Goal: Information Seeking & Learning: Learn about a topic

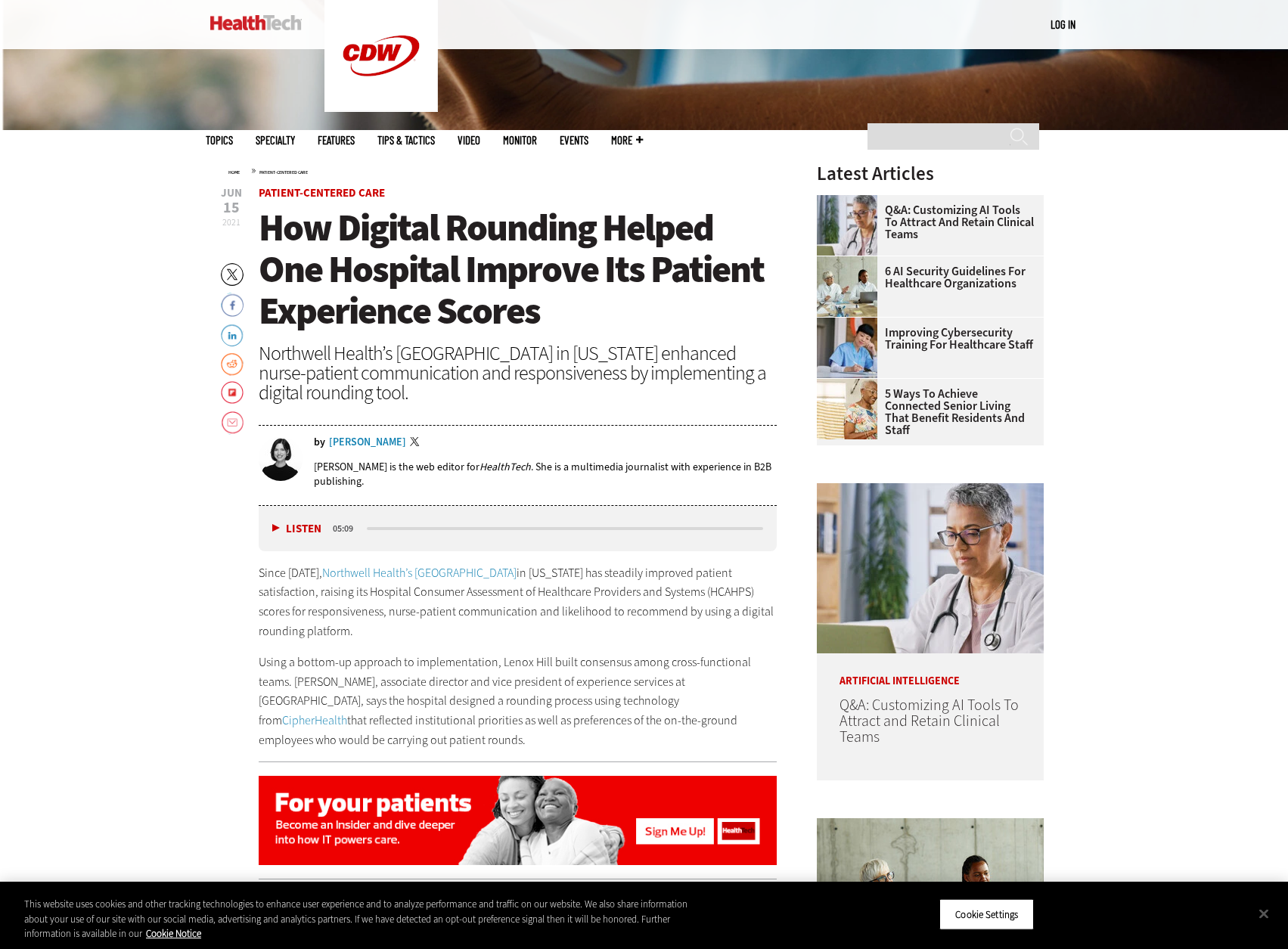
scroll to position [757, 0]
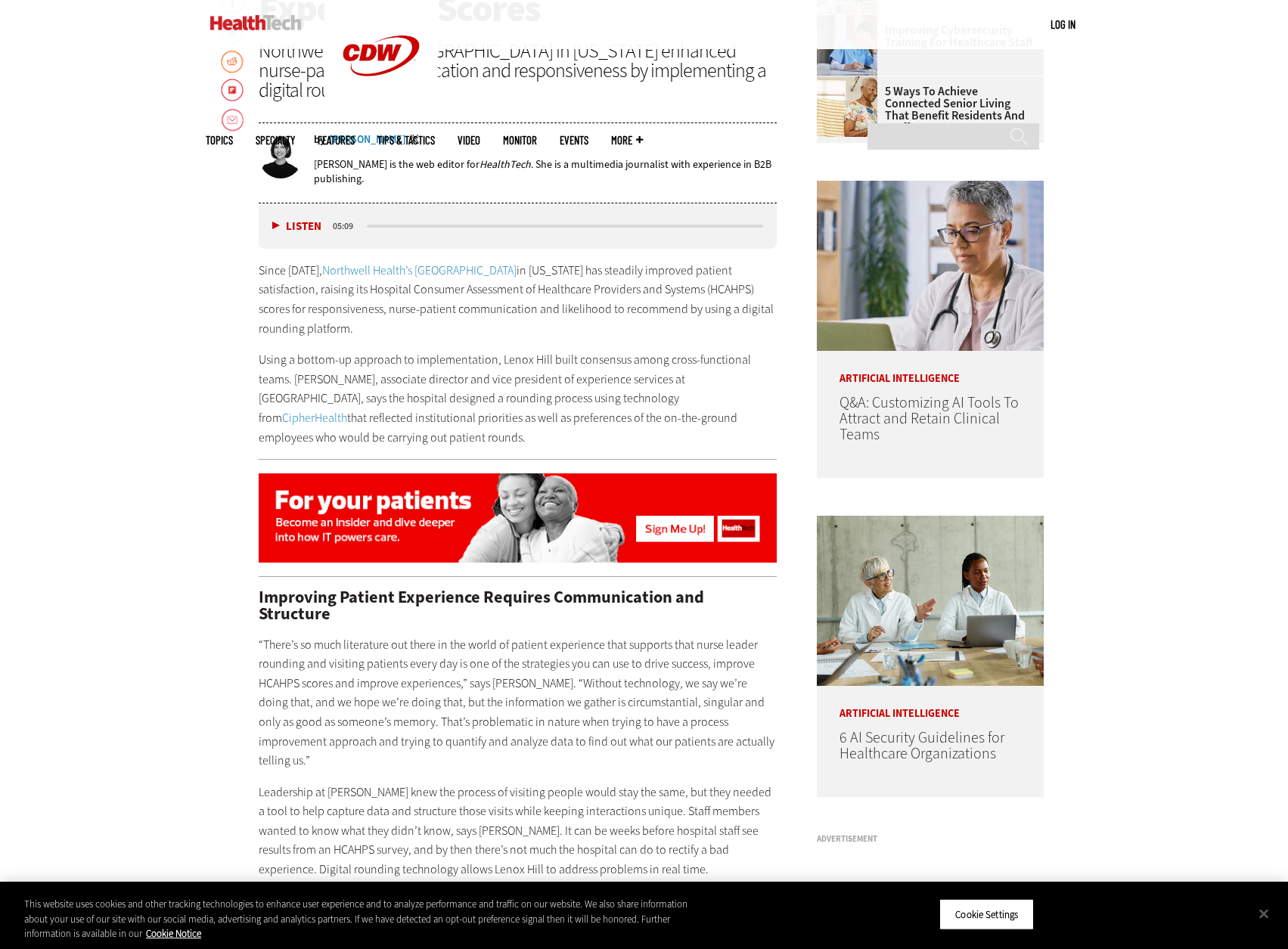
click at [437, 397] on p "Using a bottom-up approach to implementation, Lenox Hill built consensus among …" at bounding box center [518, 398] width 519 height 97
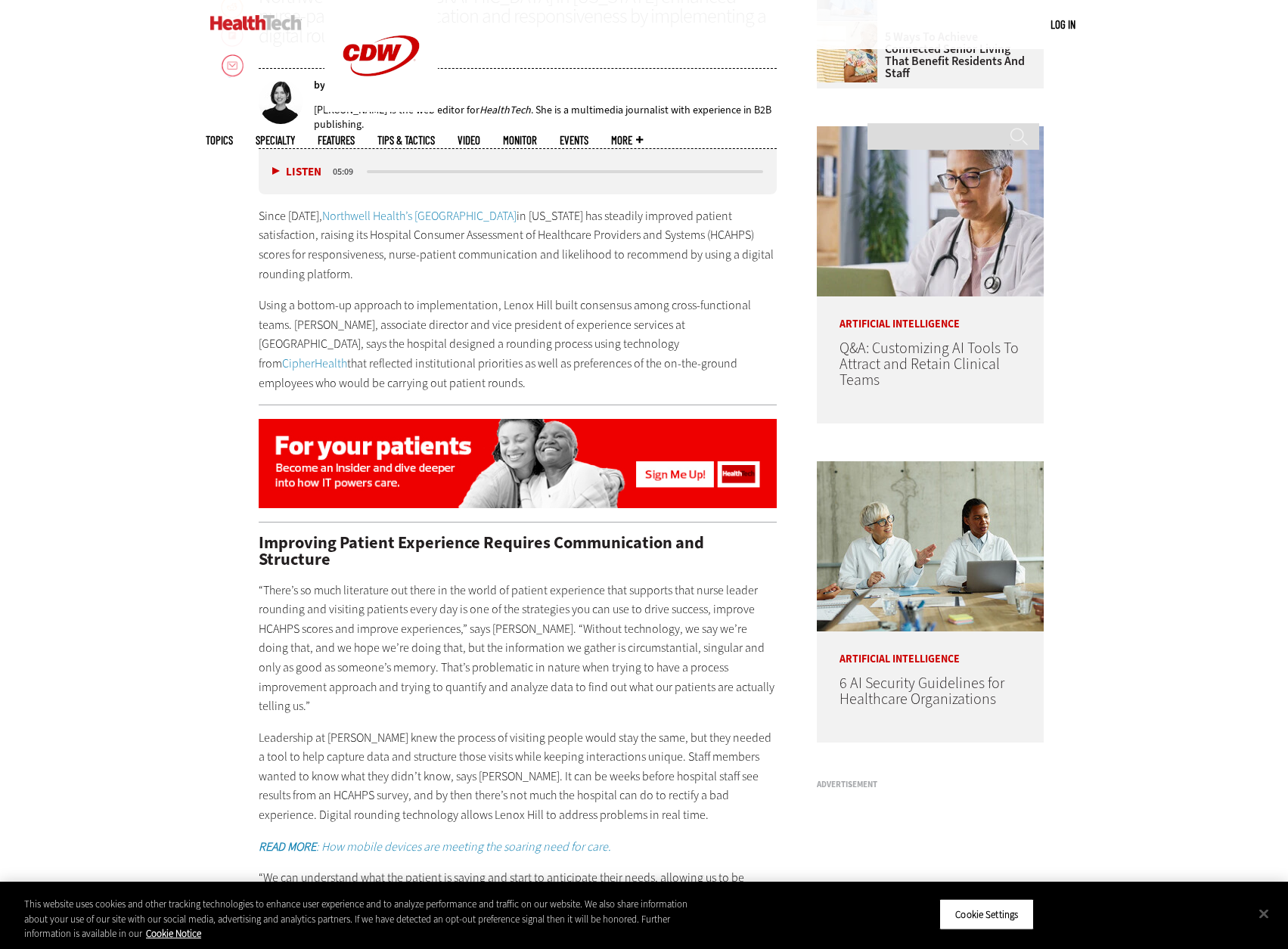
scroll to position [983, 0]
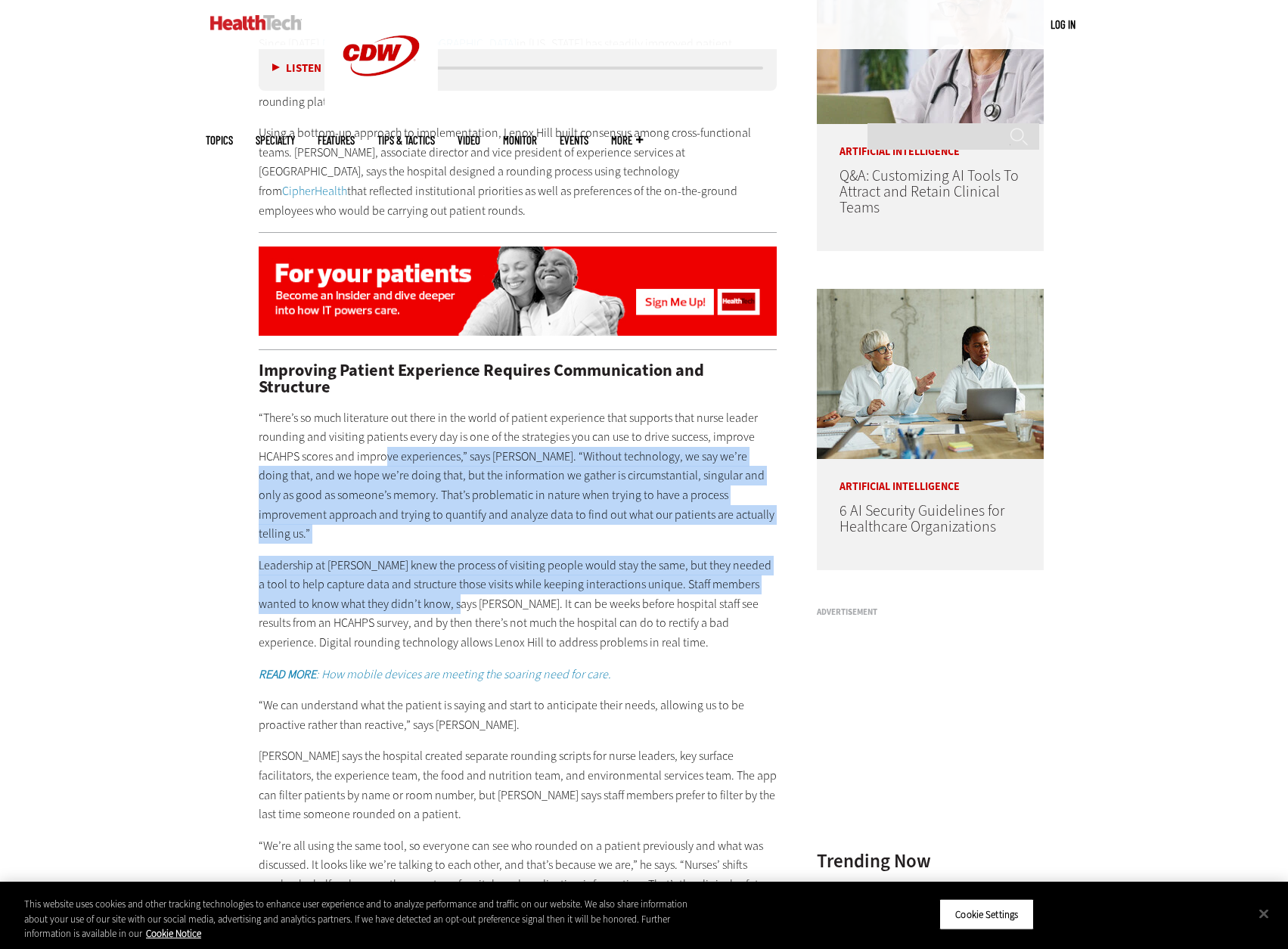
drag, startPoint x: 386, startPoint y: 439, endPoint x: 422, endPoint y: 558, distance: 124.3
click at [422, 558] on div "Improving Patient Experience Requires Communication and Structure “There’s so m…" at bounding box center [518, 738] width 519 height 753
click at [422, 558] on p "Leadership at [PERSON_NAME] knew the process of visiting people would stay the …" at bounding box center [518, 604] width 519 height 97
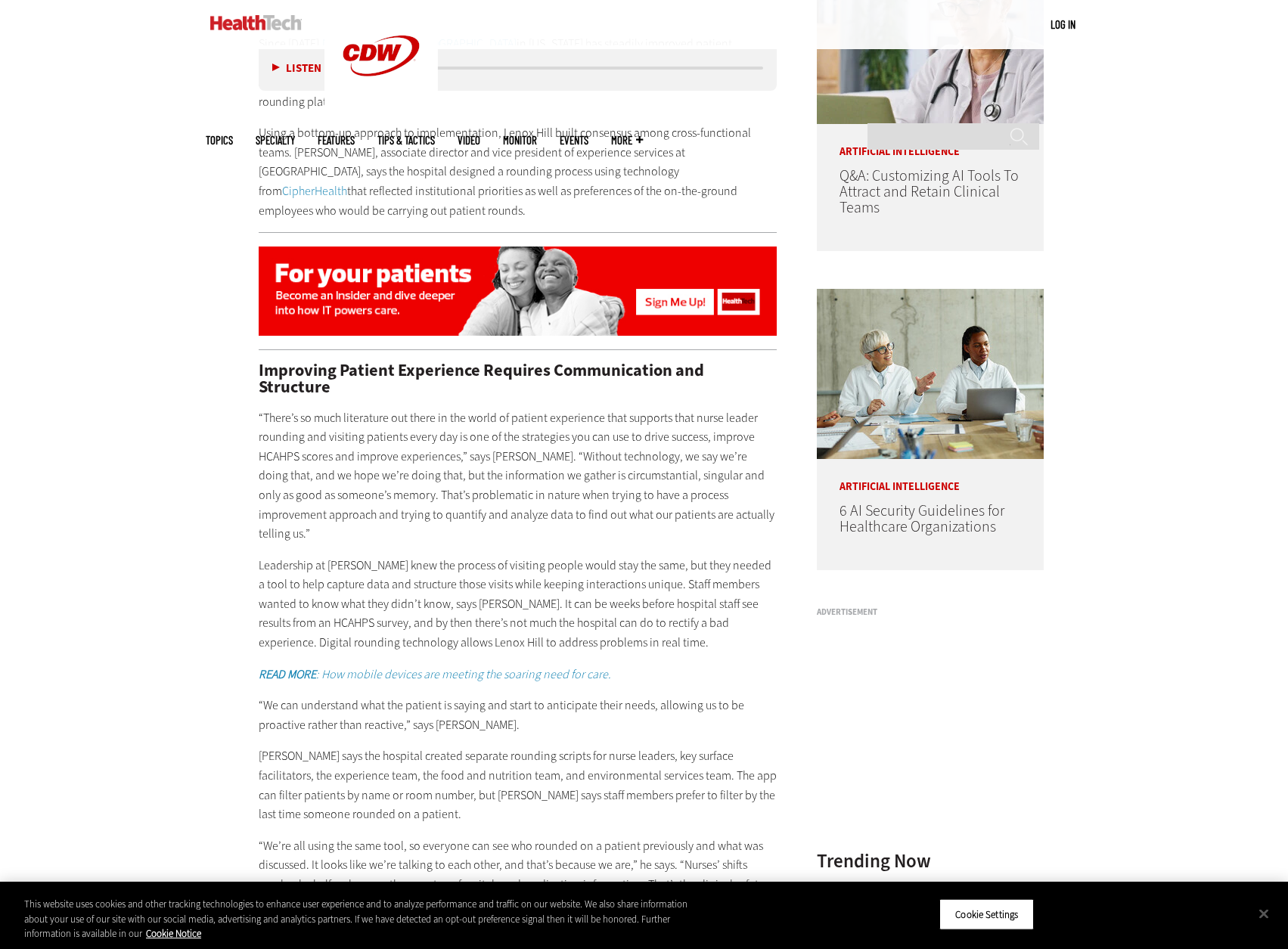
click at [428, 556] on p "Leadership at [PERSON_NAME] knew the process of visiting people would stay the …" at bounding box center [518, 604] width 519 height 97
click at [429, 556] on p "Leadership at [PERSON_NAME] knew the process of visiting people would stay the …" at bounding box center [518, 604] width 519 height 97
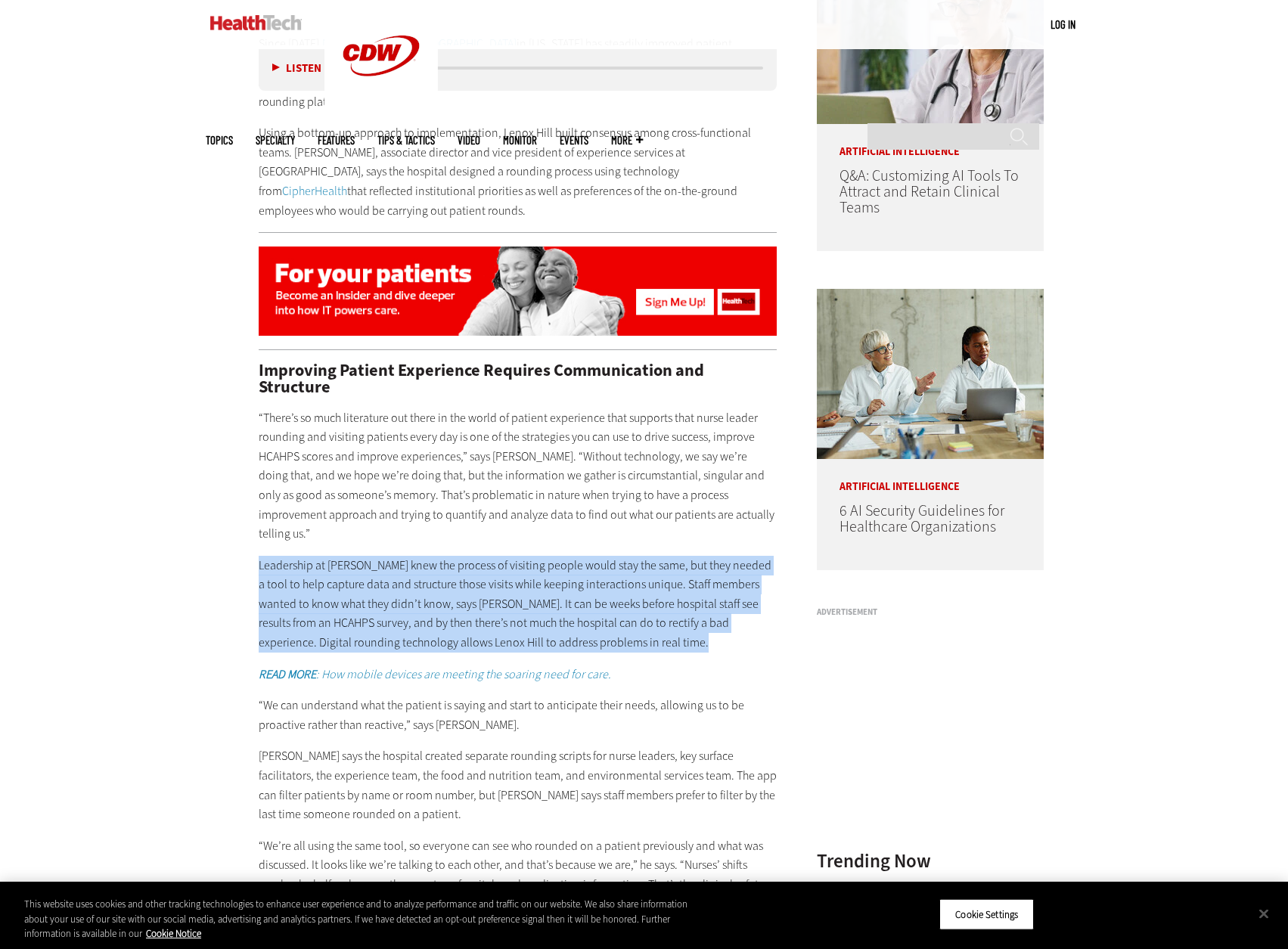
click at [429, 556] on p "Leadership at [PERSON_NAME] knew the process of visiting people would stay the …" at bounding box center [518, 604] width 519 height 97
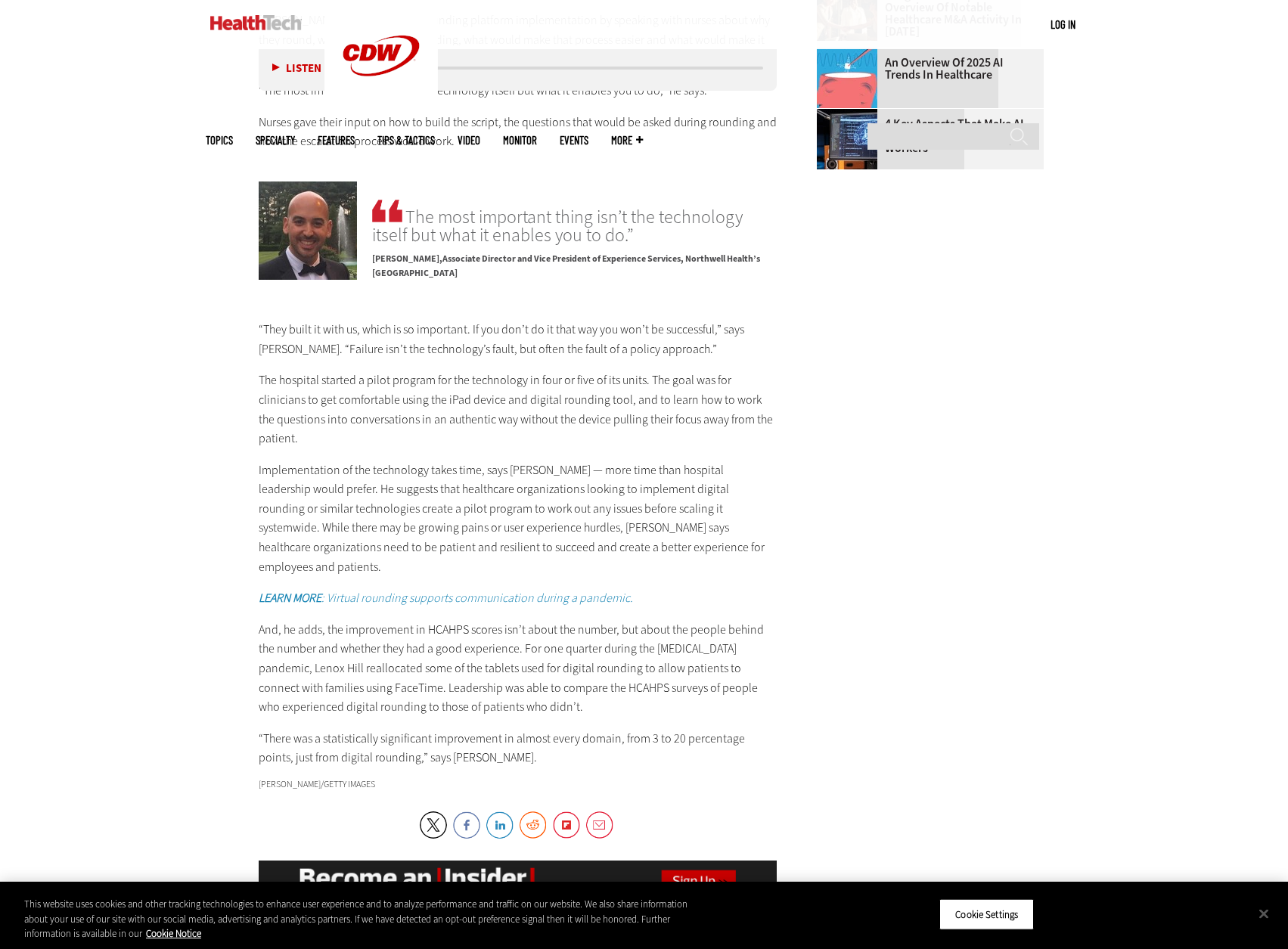
scroll to position [1967, 0]
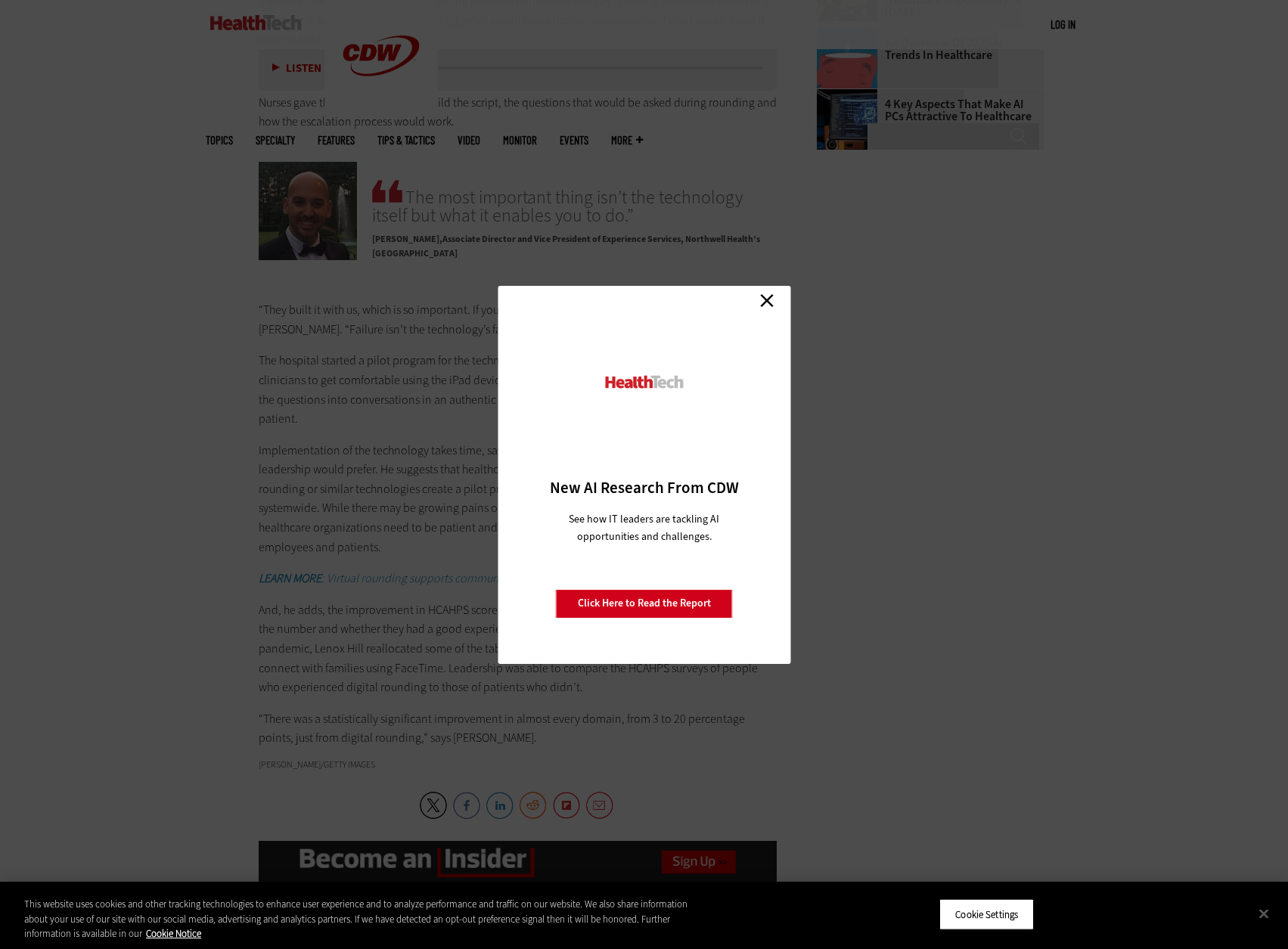
click at [773, 306] on link "Close" at bounding box center [767, 301] width 23 height 23
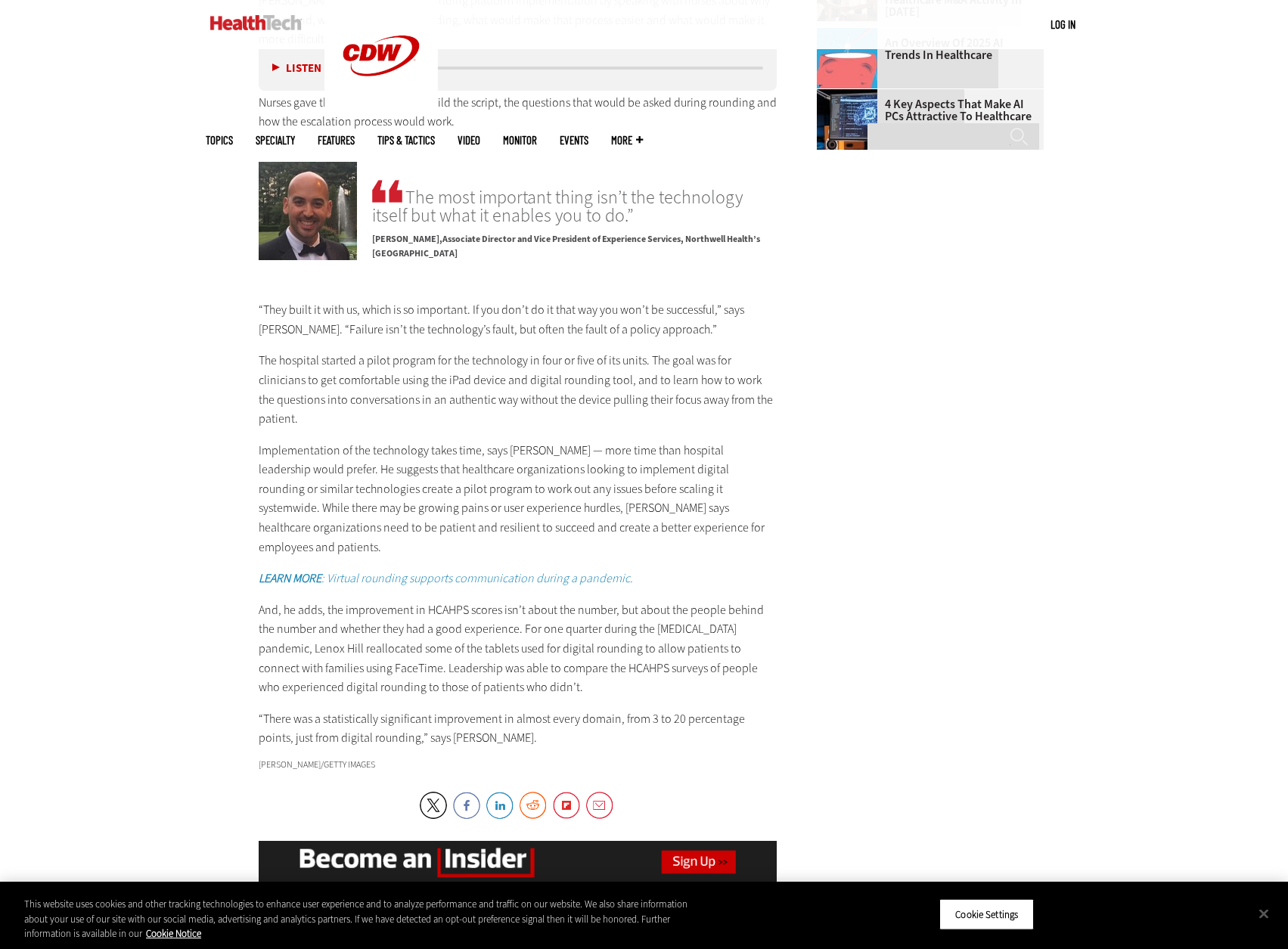
click at [609, 232] on div "The most important thing isn’t the technology itself but what it enables you to…" at bounding box center [574, 224] width 404 height 93
click at [607, 246] on div "Listen Pause 05:09 Since [DATE], Northwell Health’s [GEOGRAPHIC_DATA] in [US_ST…" at bounding box center [518, 166] width 519 height 2346
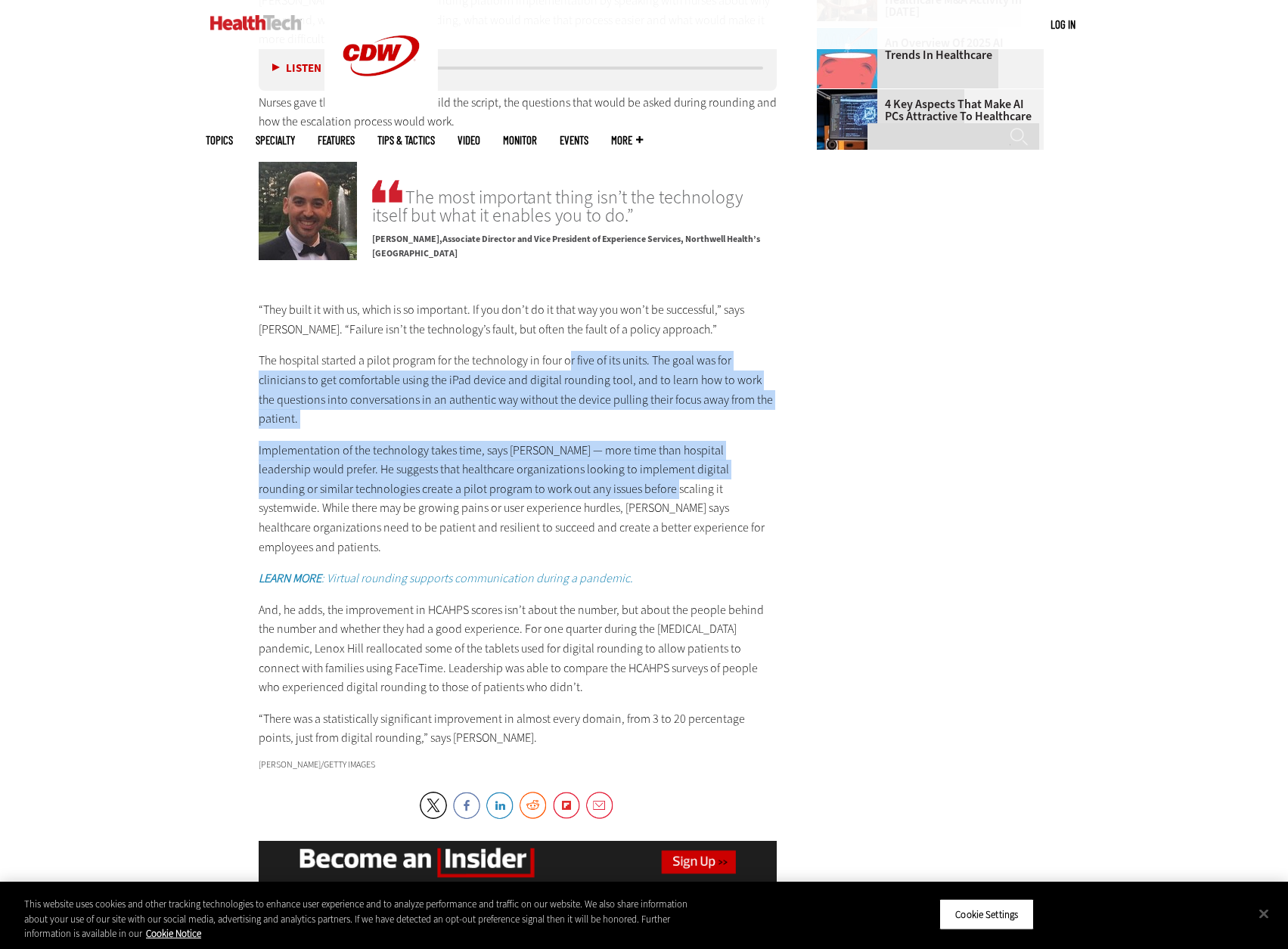
drag, startPoint x: 567, startPoint y: 320, endPoint x: 612, endPoint y: 437, distance: 125.4
click at [612, 437] on div "“They built it with us, which is so important. If you don’t do it that way you …" at bounding box center [518, 524] width 519 height 448
click at [673, 441] on p "Implementation of the technology takes time, says [PERSON_NAME] — more time tha…" at bounding box center [518, 499] width 519 height 117
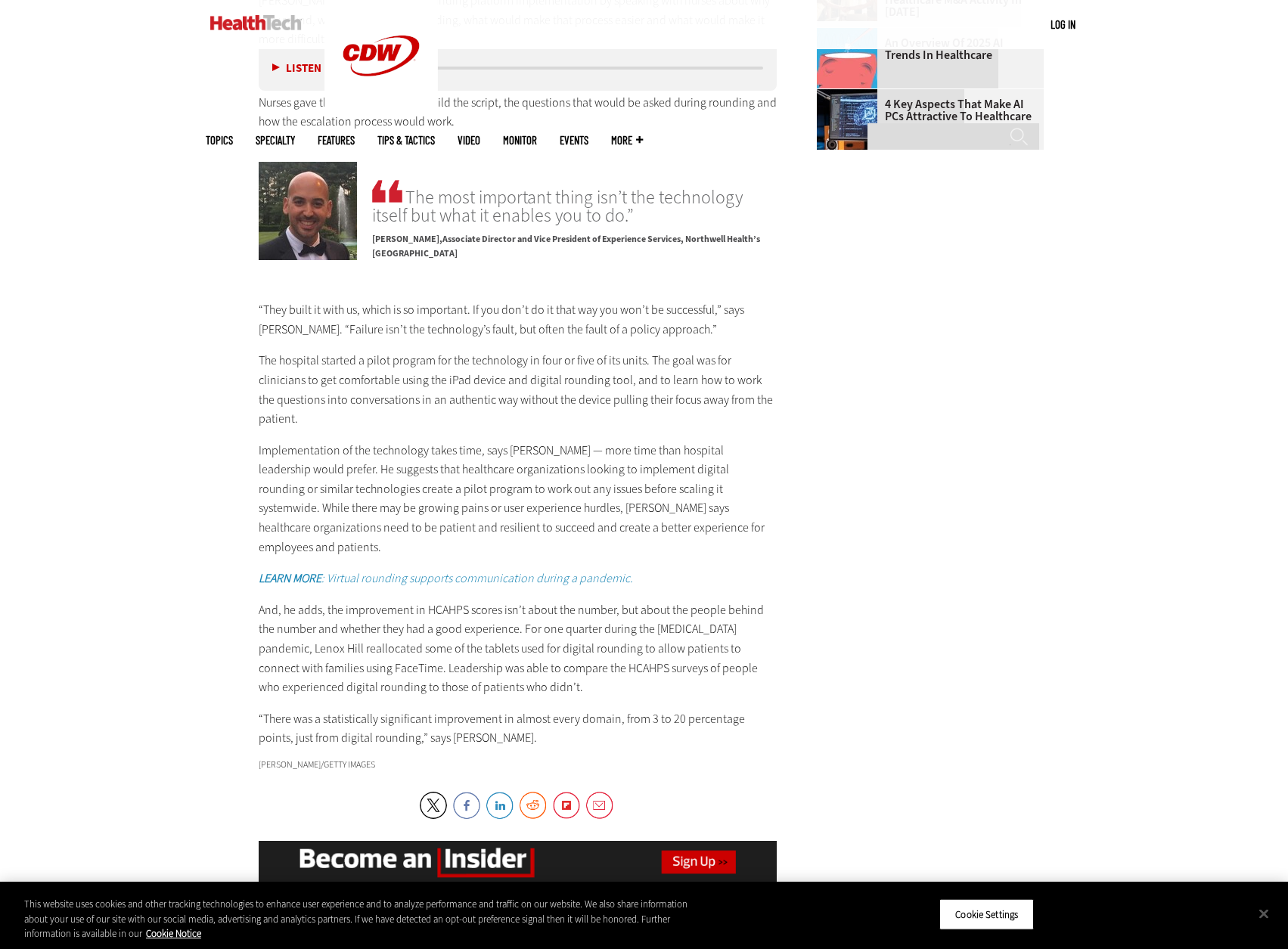
click at [741, 301] on p "“They built it with us, which is so important. If you don’t do it that way you …" at bounding box center [518, 320] width 519 height 39
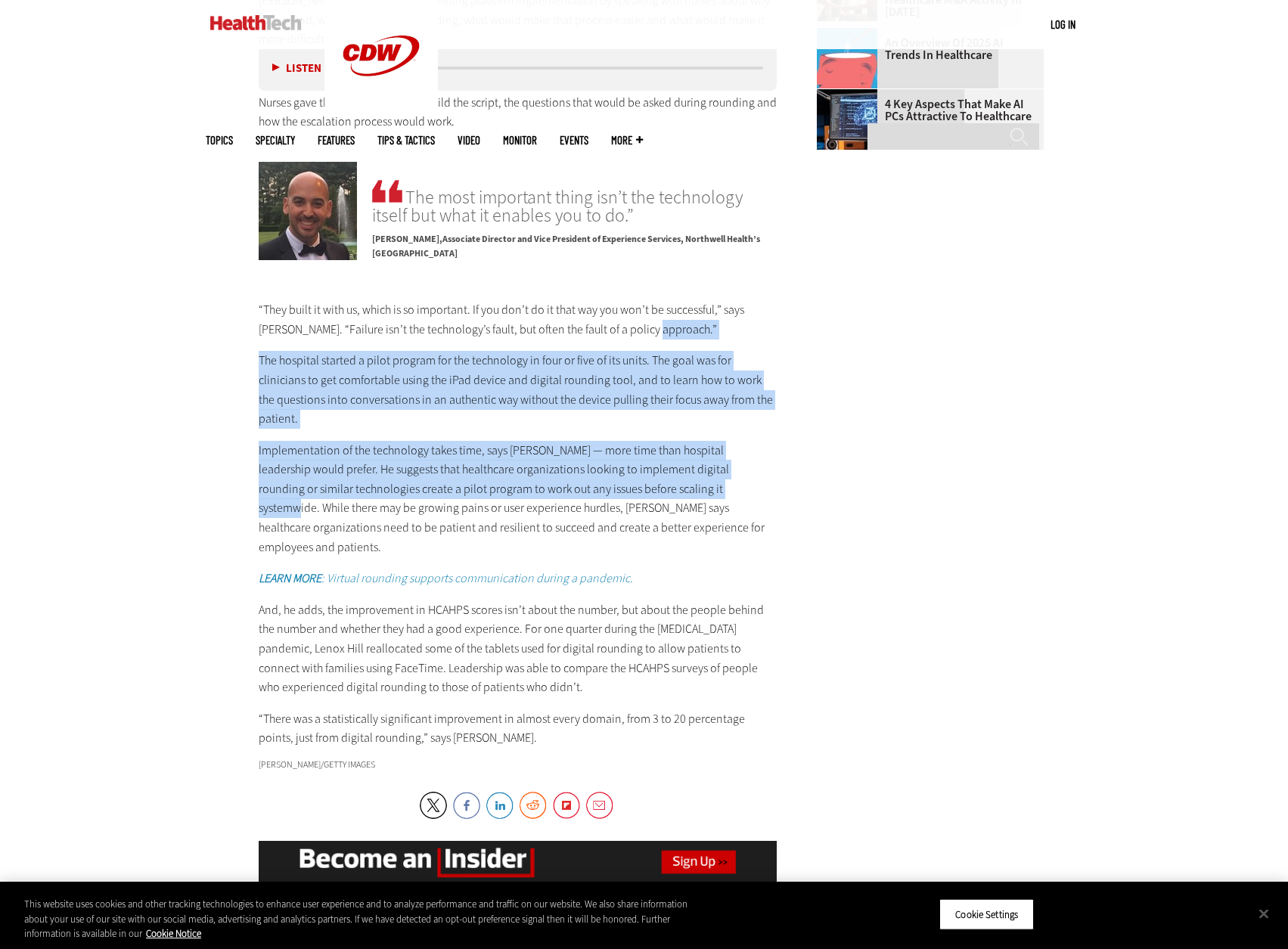
drag, startPoint x: 650, startPoint y: 285, endPoint x: 702, endPoint y: 442, distance: 165.4
click at [702, 442] on div "“They built it with us, which is so important. If you don’t do it that way you …" at bounding box center [518, 524] width 519 height 448
click at [693, 441] on p "Implementation of the technology takes time, says [PERSON_NAME] — more time tha…" at bounding box center [518, 499] width 519 height 117
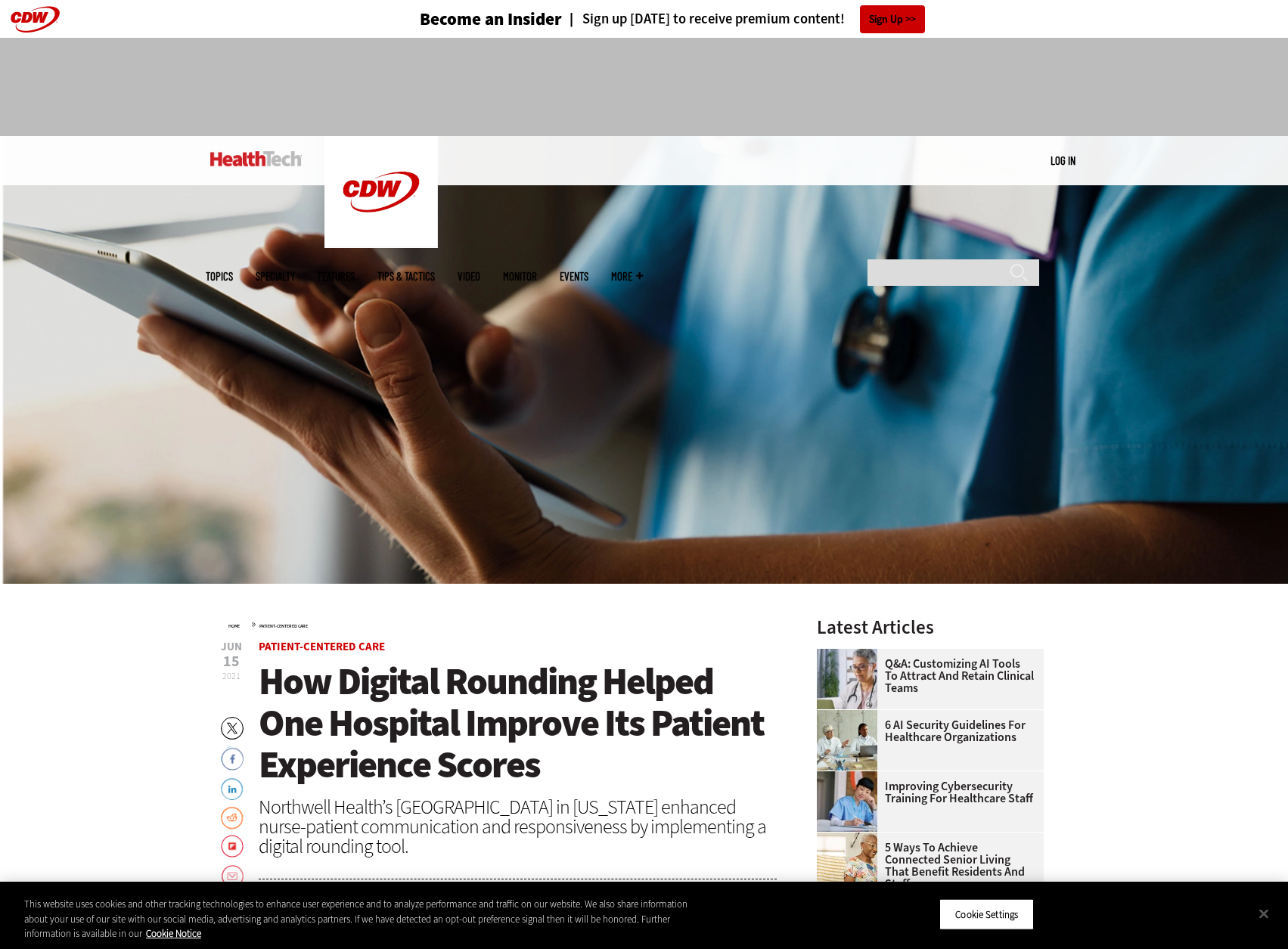
drag, startPoint x: 82, startPoint y: 757, endPoint x: 88, endPoint y: 749, distance: 10.0
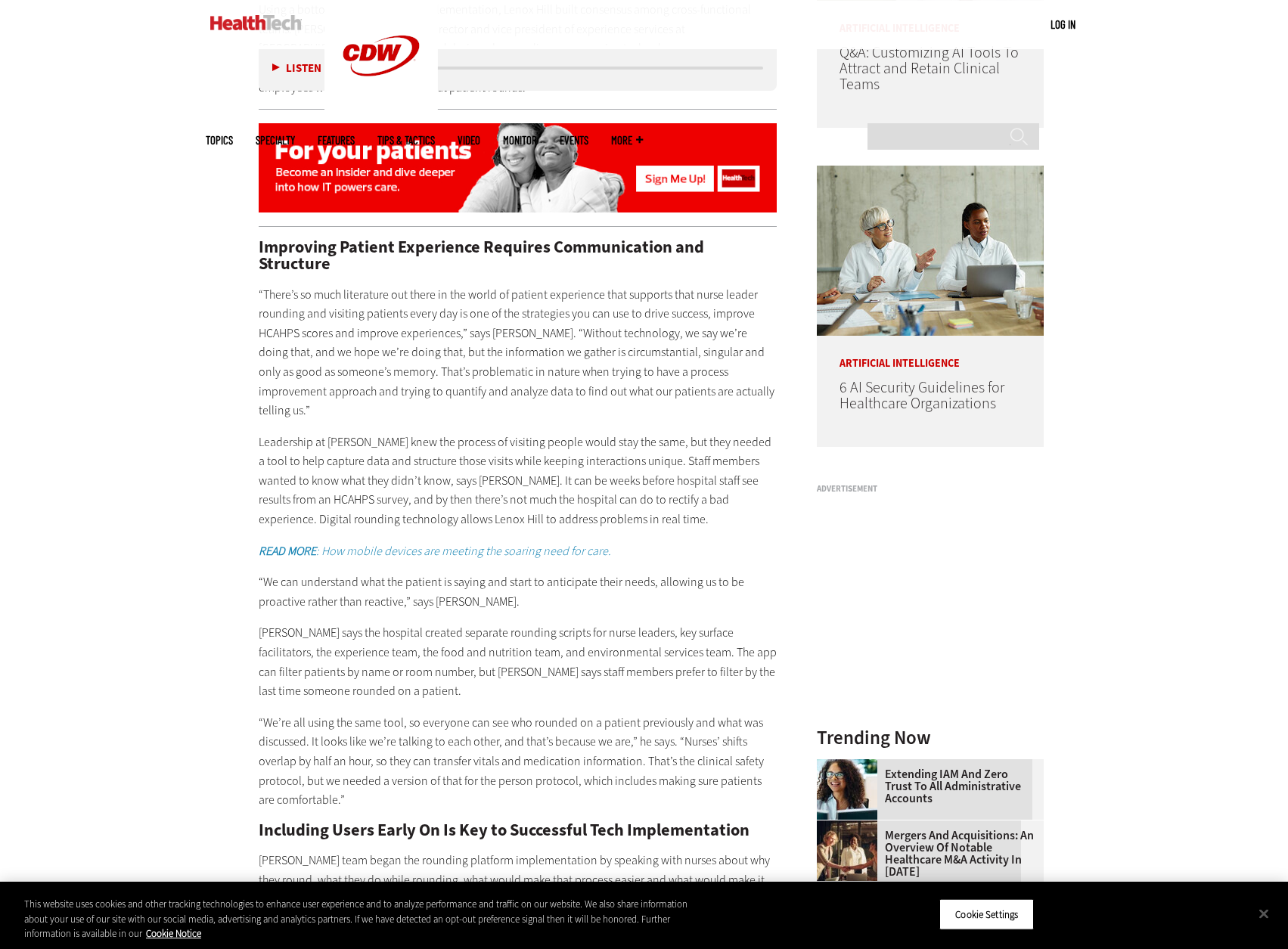
scroll to position [1362, 0]
